Goal: Information Seeking & Learning: Learn about a topic

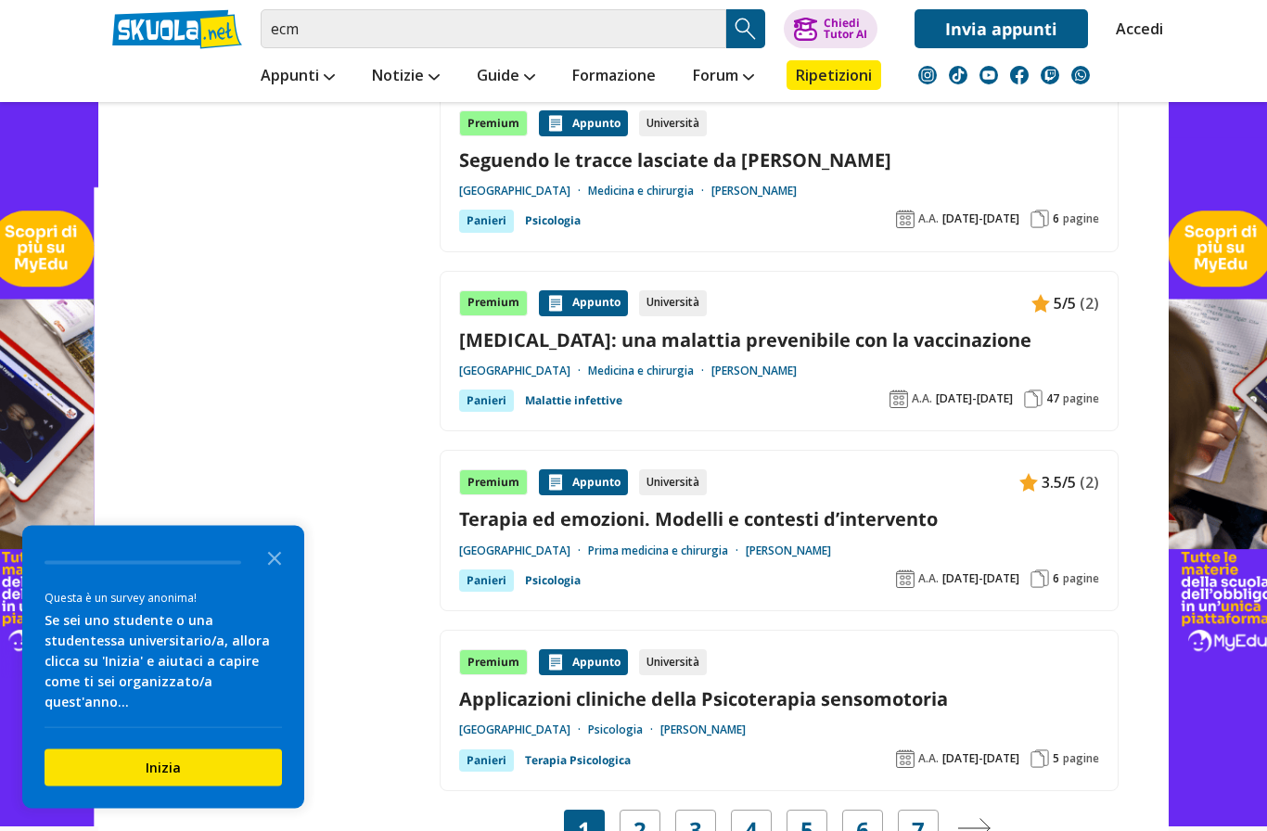
scroll to position [3096, 0]
click at [637, 817] on link "2" at bounding box center [640, 830] width 13 height 26
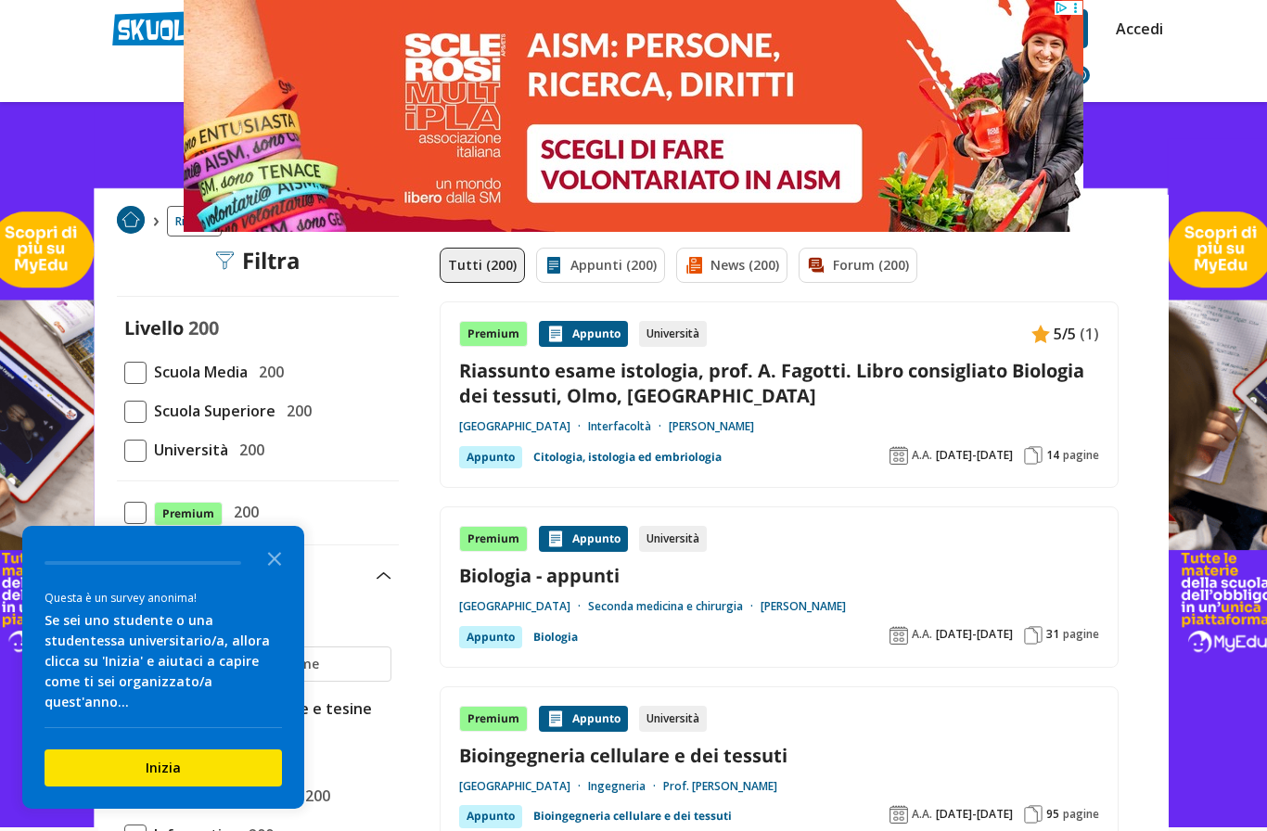
click at [363, 384] on div "Livello 200 Scuola Media 200 Scuola Superiore 200 Università 200" at bounding box center [258, 388] width 282 height 146
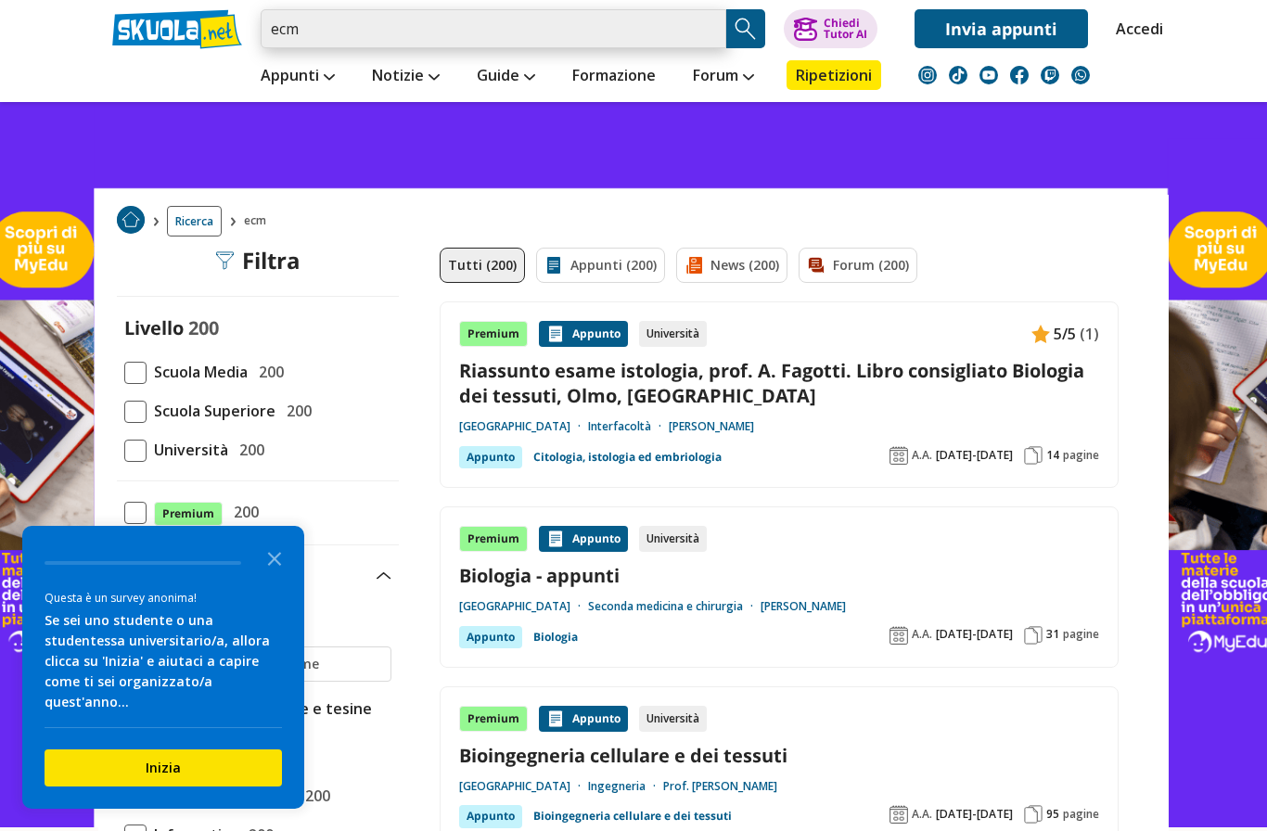
click at [309, 36] on input "ecm" at bounding box center [494, 28] width 466 height 39
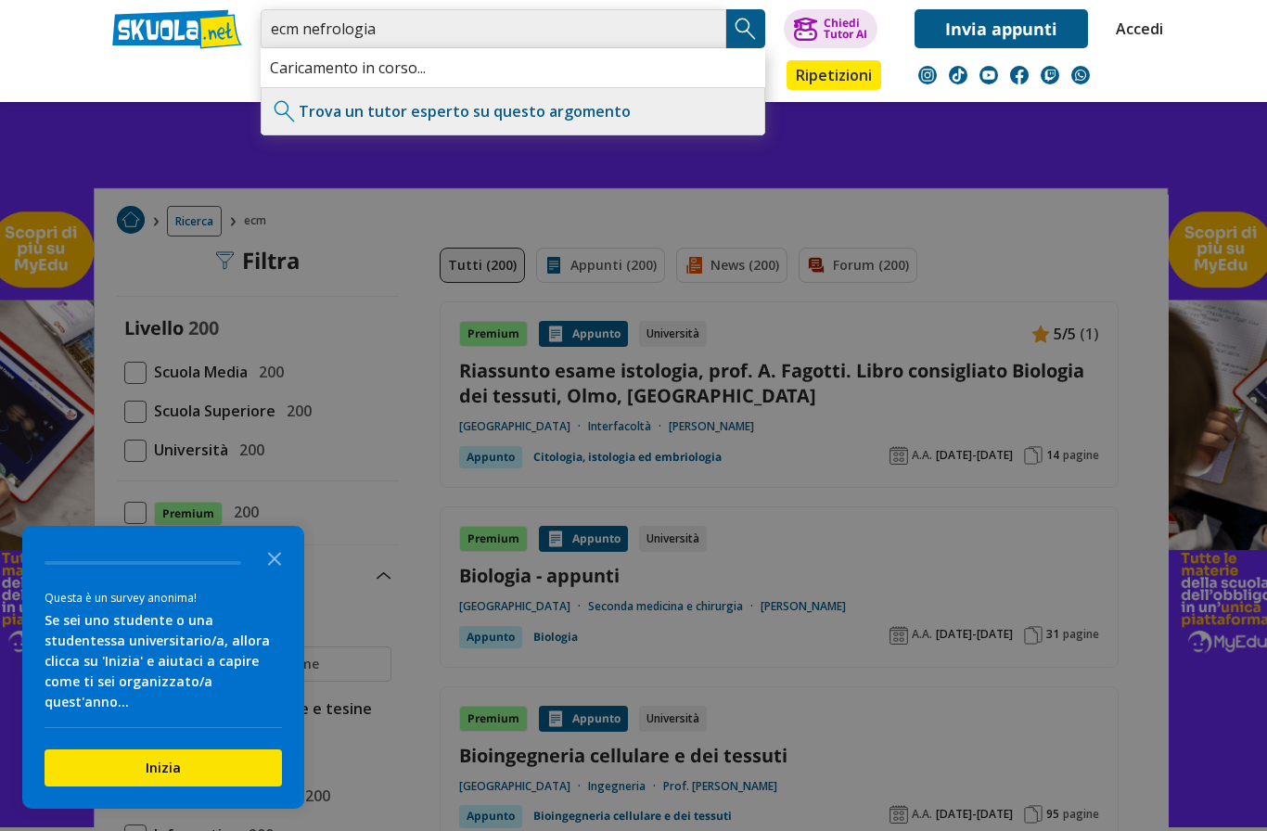
type input "ecm nefrologia"
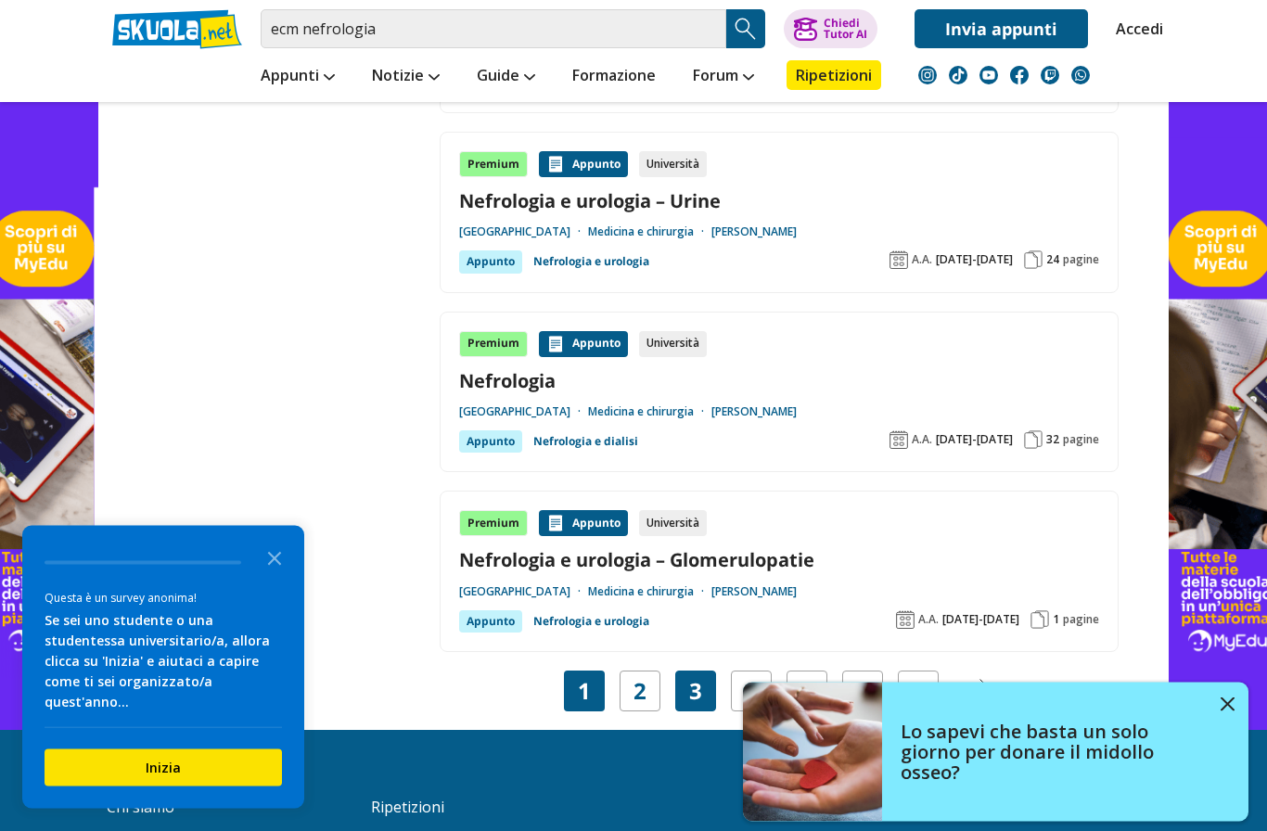
scroll to position [3312, 0]
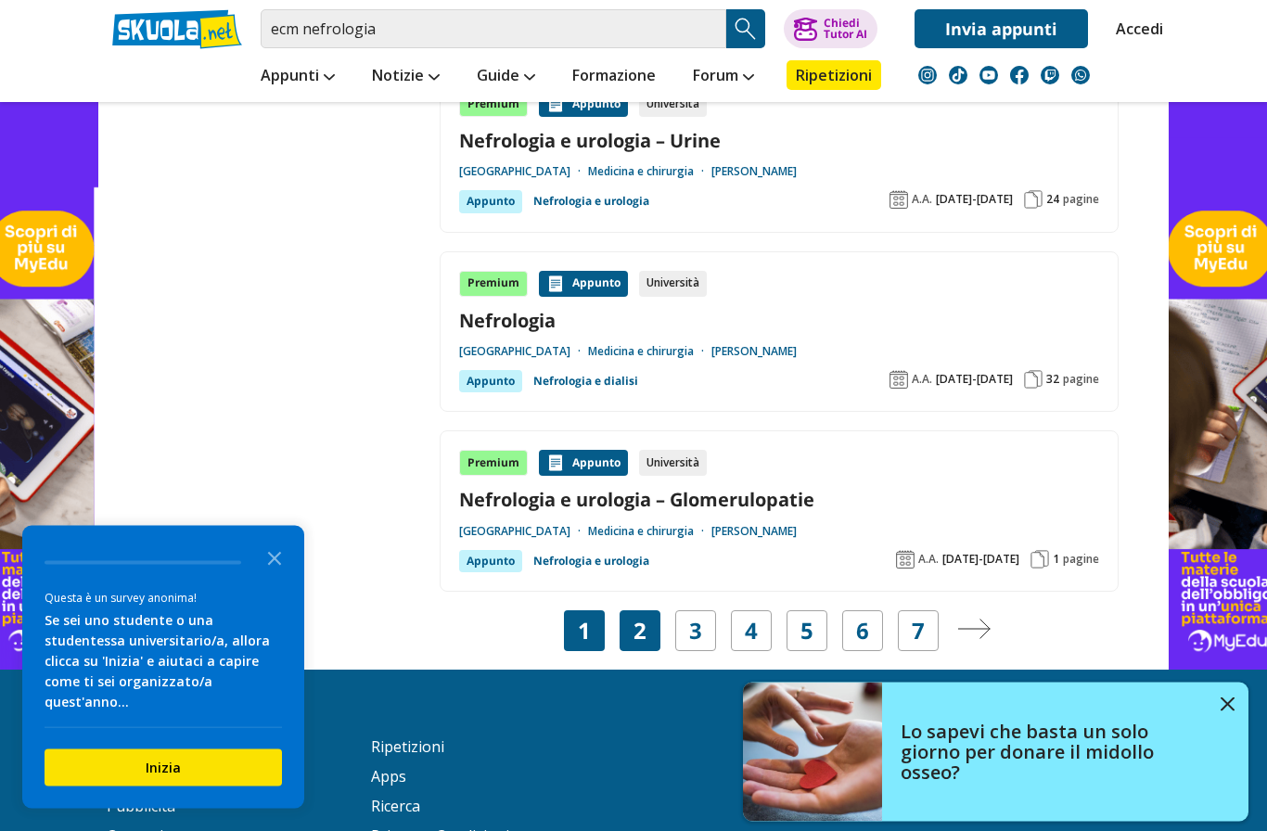
click at [647, 611] on div "2" at bounding box center [640, 631] width 41 height 41
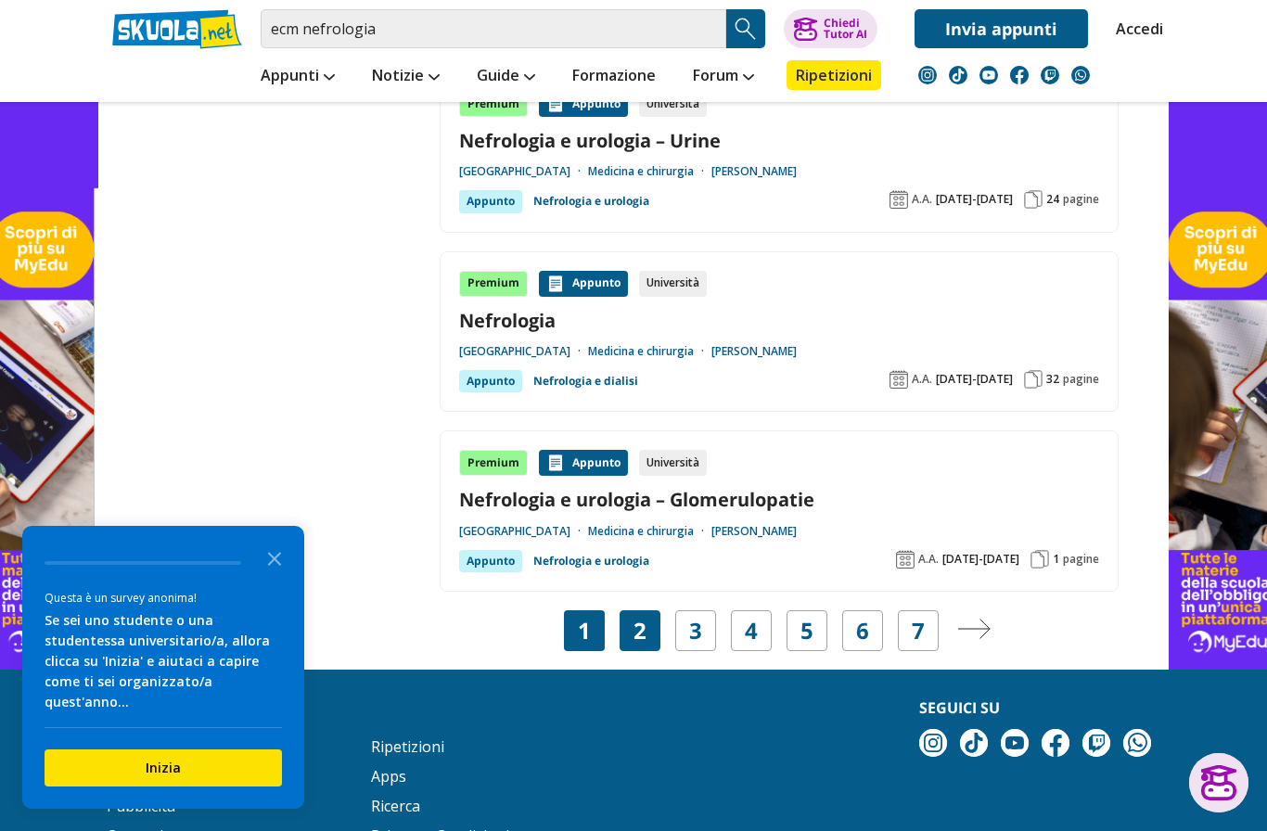
click at [637, 618] on link "2" at bounding box center [640, 631] width 13 height 26
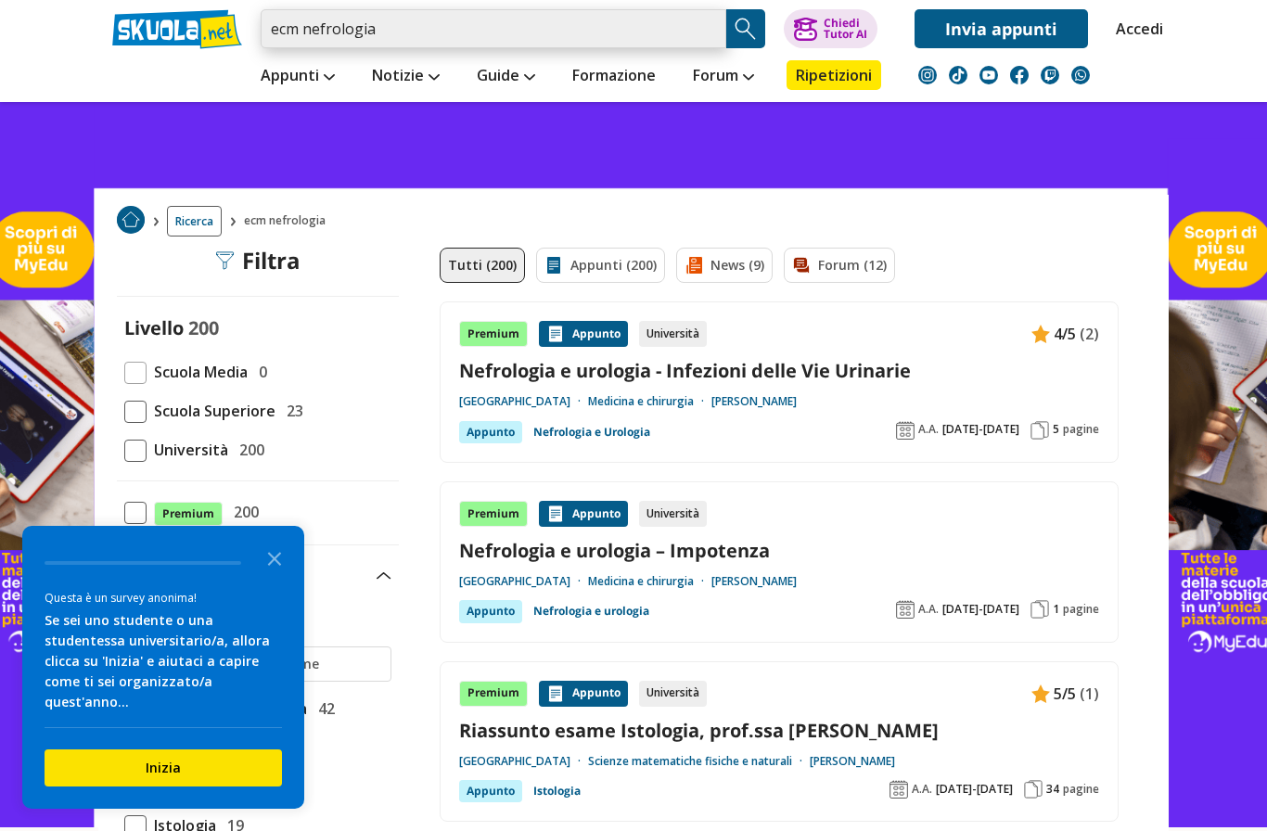
click at [403, 25] on input "ecm nefrologia" at bounding box center [494, 28] width 466 height 39
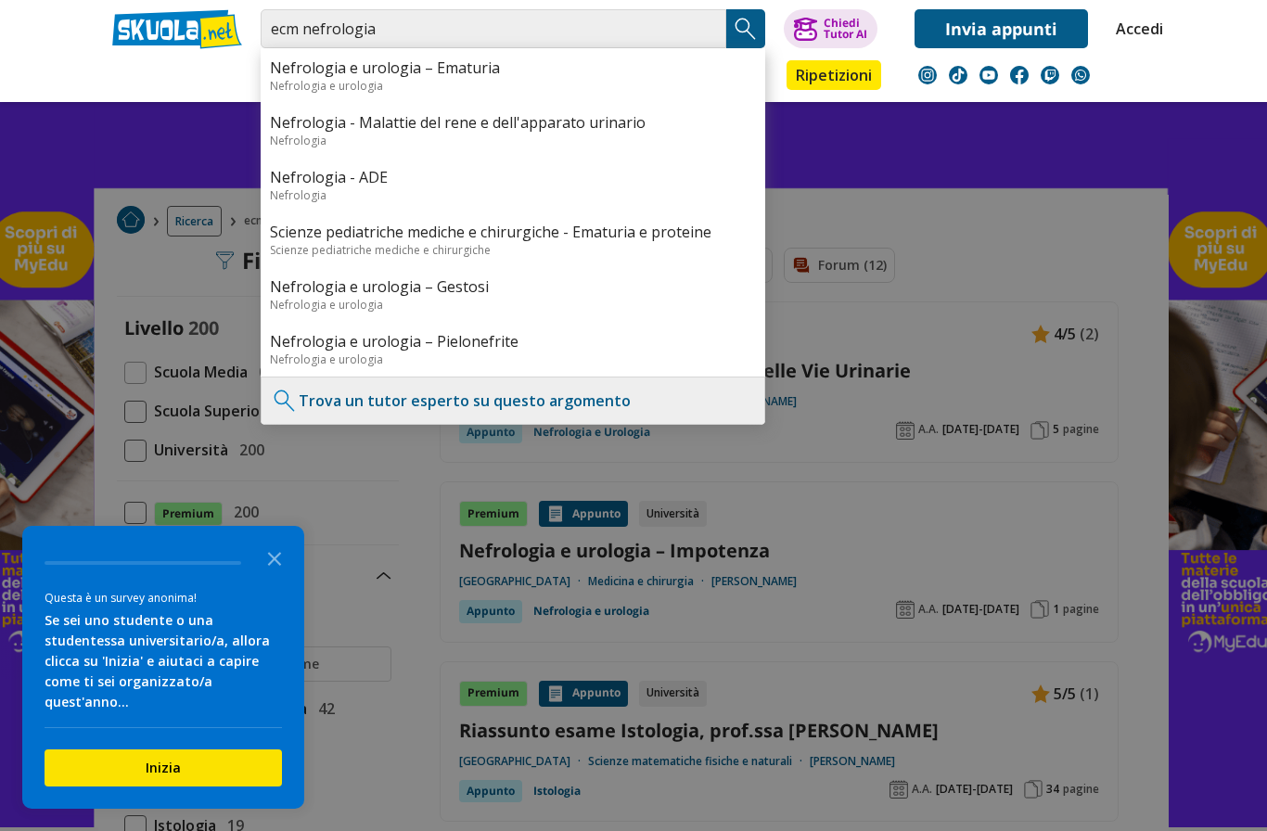
click at [61, 17] on header "ecm nefrologia Nefrologia e urologia – Ematuria Nefrologia e urologia Nefrologi…" at bounding box center [633, 51] width 1267 height 102
